Goal: Find specific page/section: Find specific page/section

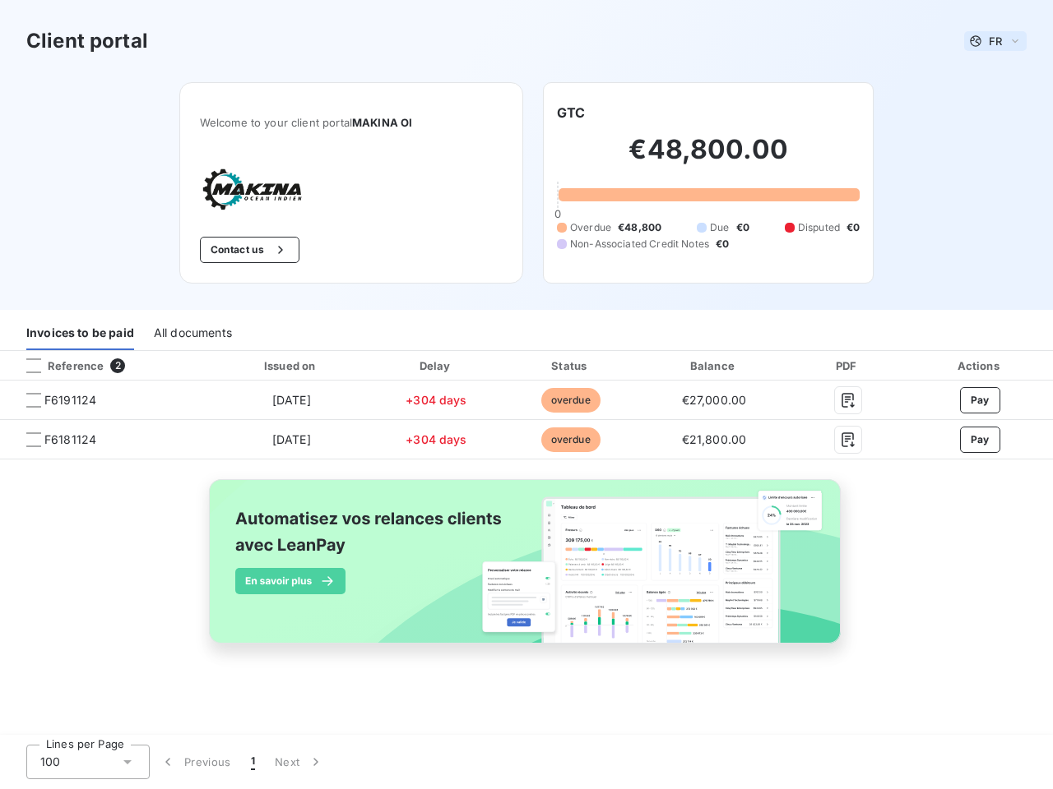
click at [995, 41] on span "FR" at bounding box center [994, 41] width 13 height 13
click at [247, 250] on button "Contact us" at bounding box center [250, 250] width 100 height 26
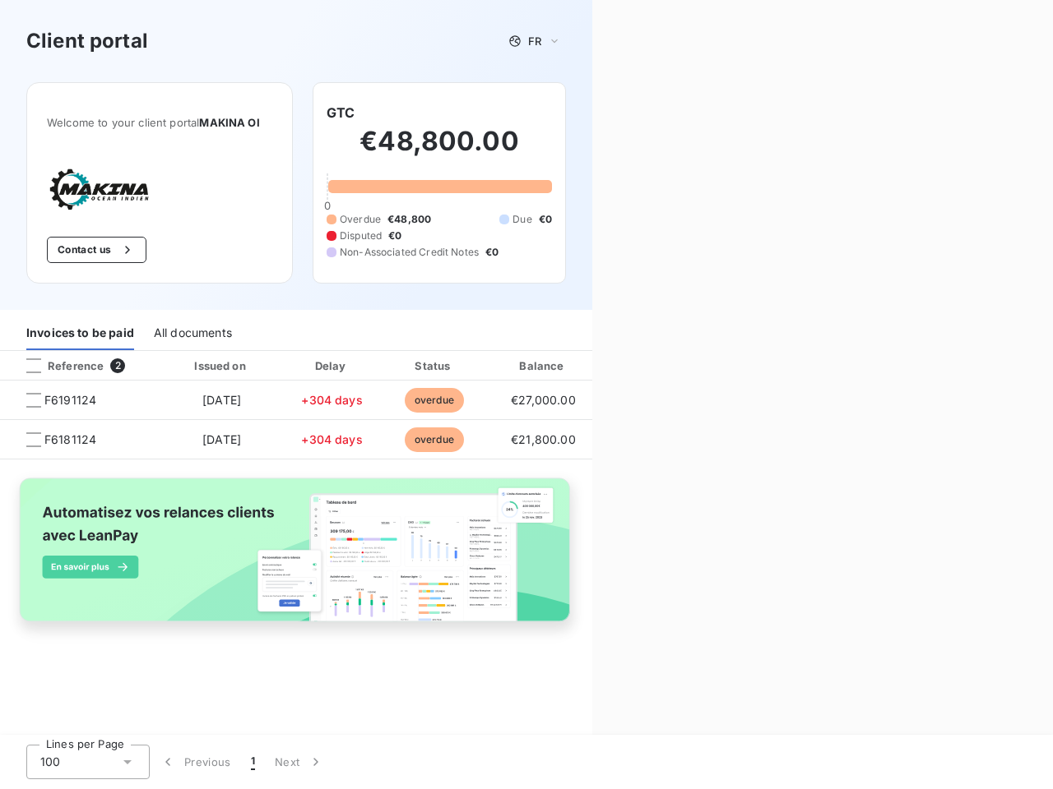
click at [571, 113] on div "Welcome to your client portal MAKINA OI Contact us GTC €48,800.00 0 Overdue €48…" at bounding box center [296, 196] width 592 height 228
click at [80, 333] on div "Invoices to be paid" at bounding box center [80, 333] width 108 height 35
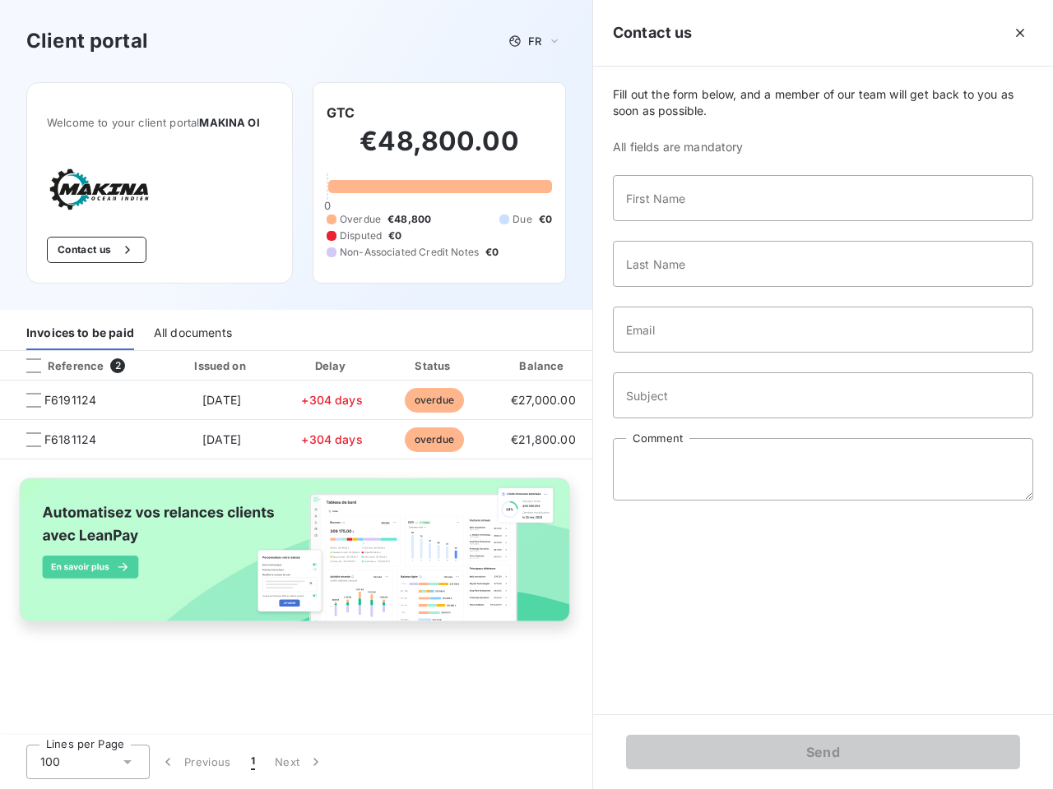
click at [192, 333] on div "All documents" at bounding box center [193, 333] width 78 height 35
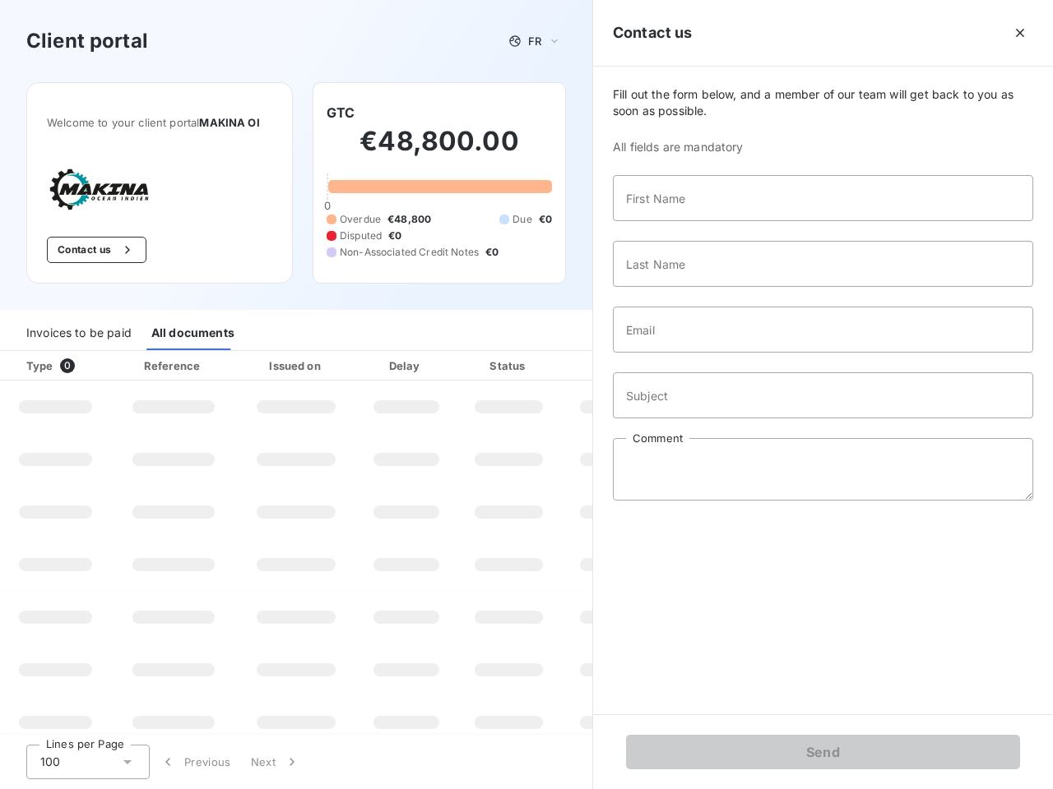
click at [105, 366] on div at bounding box center [99, 366] width 16 height 16
click at [34, 366] on div "Type 0" at bounding box center [61, 366] width 91 height 16
click at [290, 366] on div "Issued on" at bounding box center [295, 366] width 113 height 16
